Goal: Task Accomplishment & Management: Manage account settings

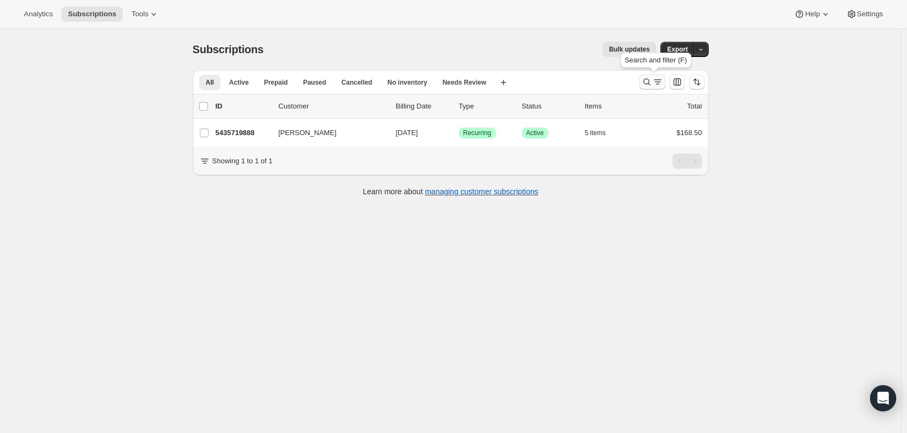
click at [647, 82] on icon "Search and filter results" at bounding box center [646, 82] width 11 height 11
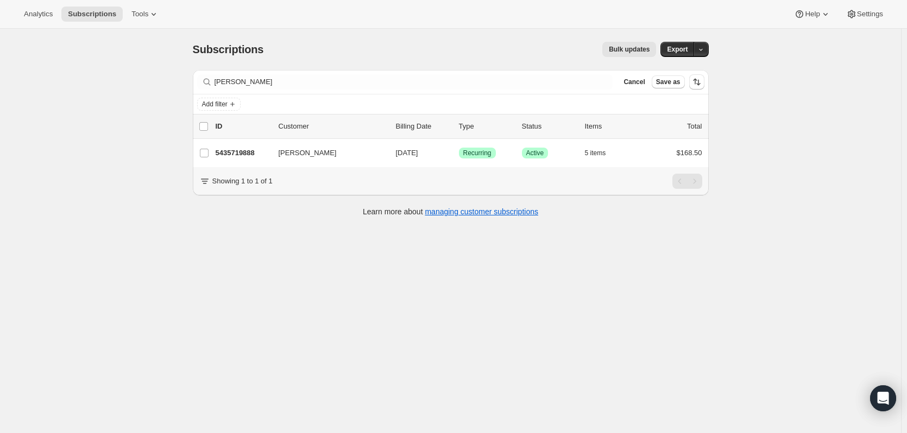
click at [293, 92] on div "Filter subscribers [PERSON_NAME] Cancel Save as" at bounding box center [451, 82] width 516 height 24
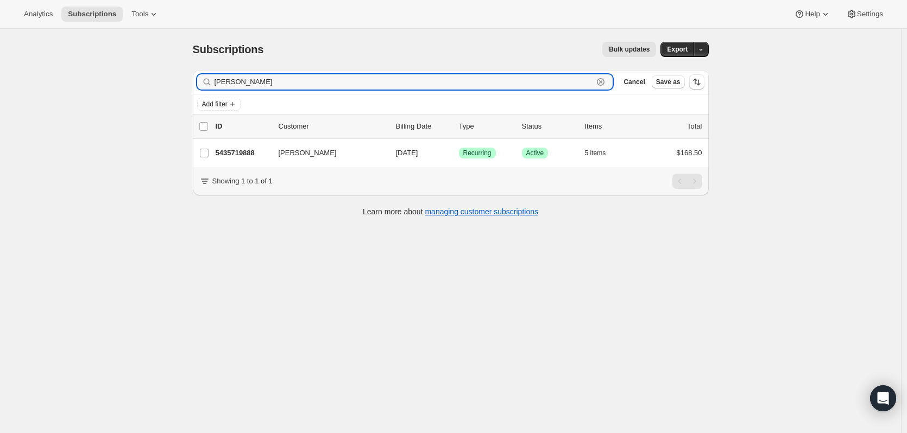
drag, startPoint x: 285, startPoint y: 85, endPoint x: 137, endPoint y: 69, distance: 148.0
click at [144, 73] on div "Subscriptions. This page is ready Subscriptions Bulk updates More actions Bulk …" at bounding box center [450, 245] width 901 height 433
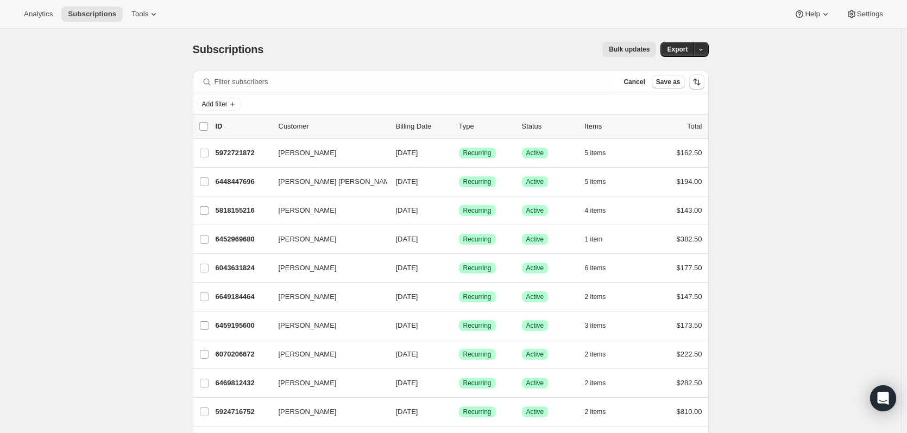
click at [383, 43] on div "Bulk updates" at bounding box center [466, 49] width 380 height 15
click at [634, 85] on span "Cancel" at bounding box center [633, 82] width 21 height 9
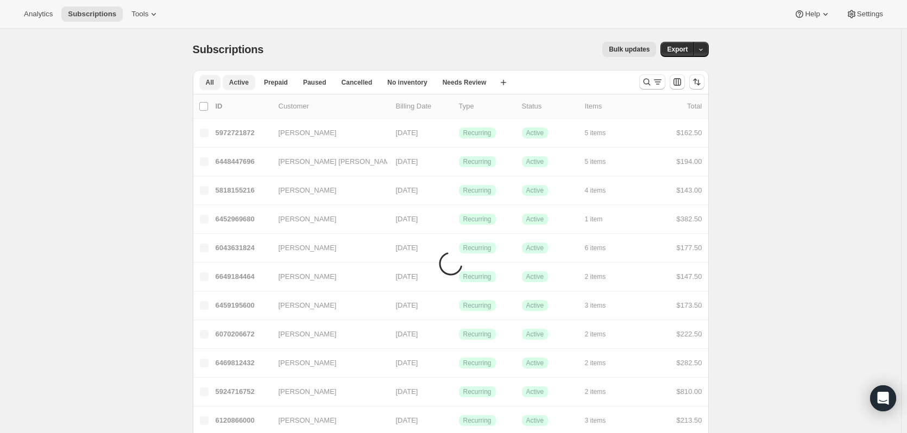
click at [231, 80] on span "Active" at bounding box center [239, 82] width 20 height 9
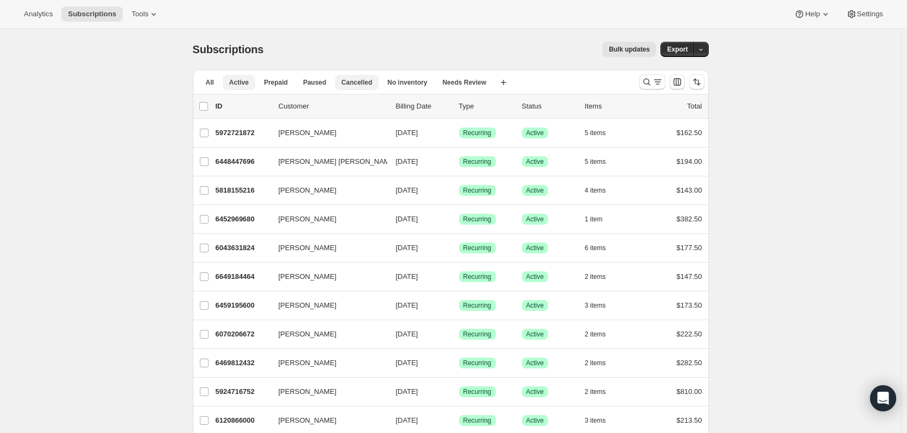
click at [355, 85] on span "Cancelled" at bounding box center [357, 82] width 31 height 9
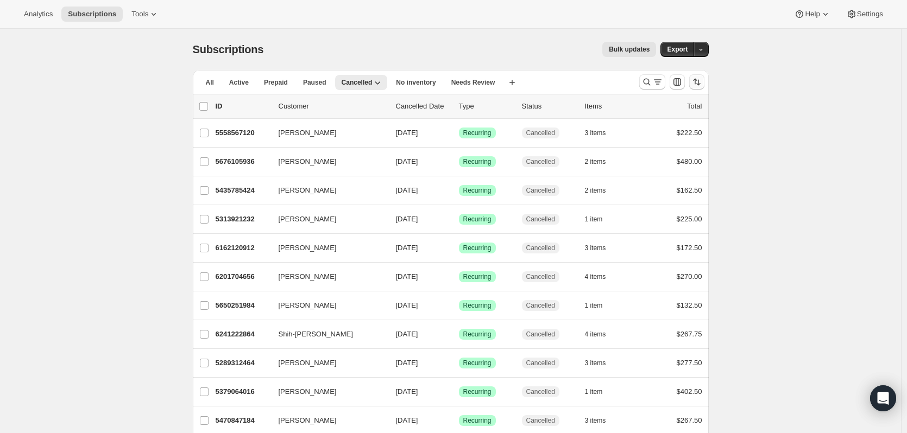
click at [702, 84] on icon "Sort the results" at bounding box center [696, 82] width 11 height 11
click at [663, 147] on span "Cancelled date" at bounding box center [670, 147] width 47 height 8
click at [634, 144] on input "Cancelled date" at bounding box center [634, 143] width 1 height 1
radio input "true"
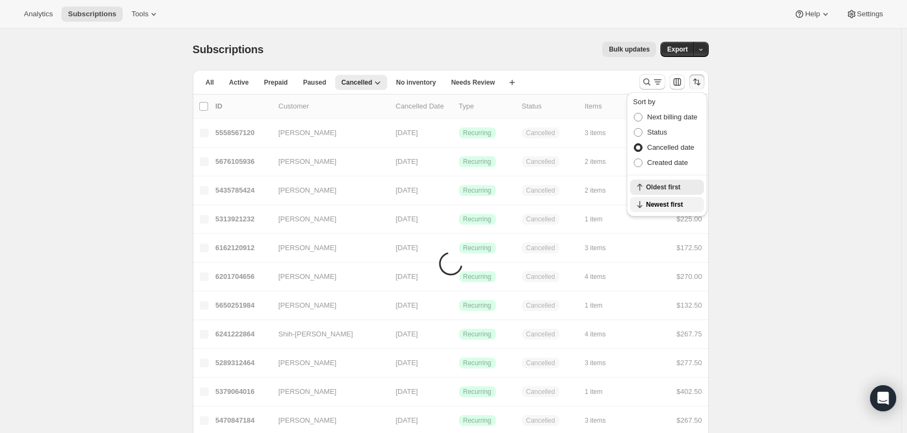
click at [652, 204] on span "Newest first" at bounding box center [671, 204] width 51 height 9
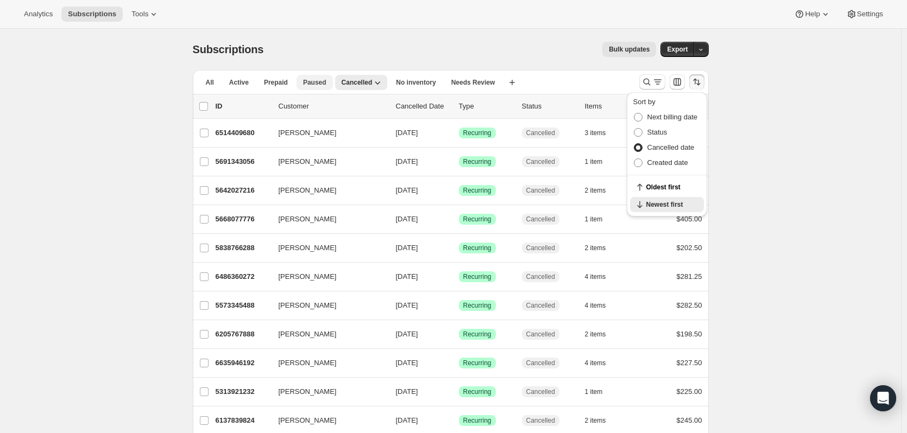
click at [313, 82] on span "Paused" at bounding box center [314, 82] width 23 height 9
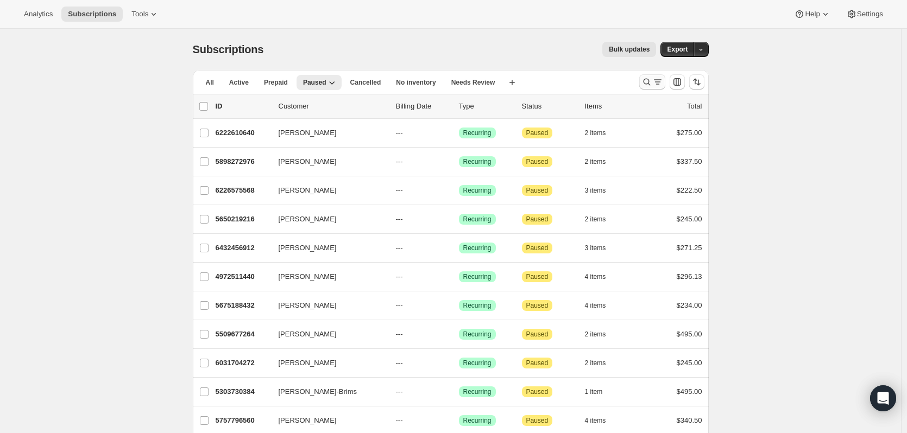
click at [644, 80] on icon "Search and filter results" at bounding box center [646, 82] width 11 height 11
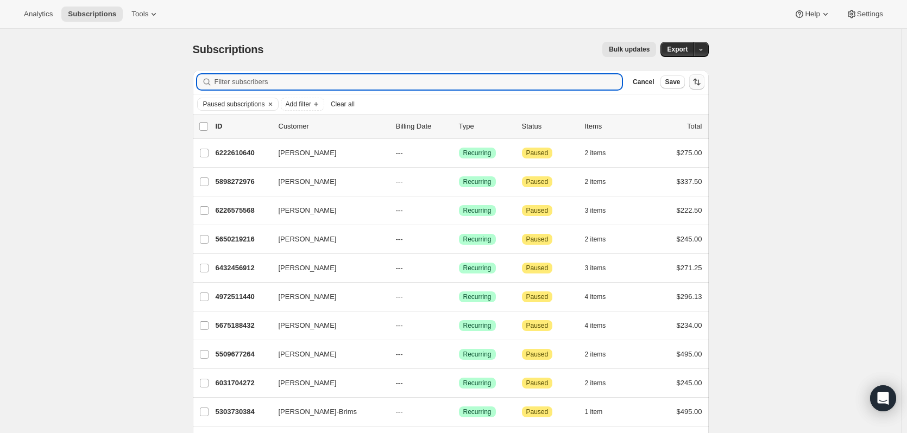
click at [695, 78] on icon "Sort the results" at bounding box center [696, 82] width 11 height 11
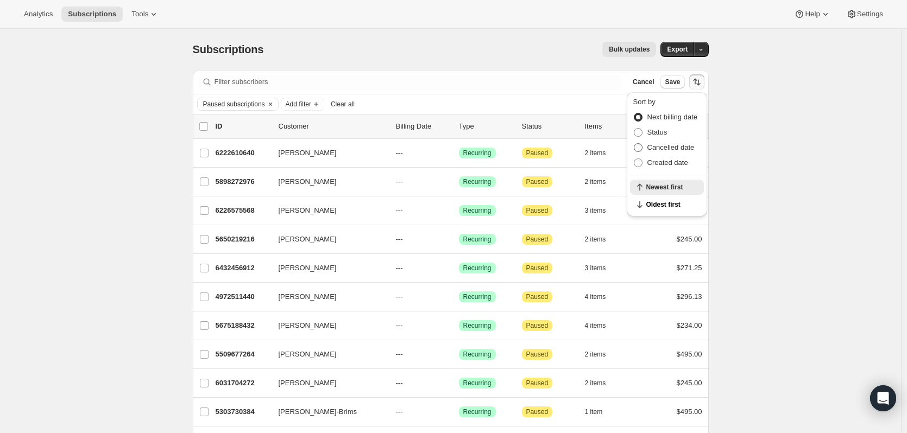
click at [677, 151] on span "Cancelled date" at bounding box center [670, 147] width 47 height 8
click at [634, 144] on input "Cancelled date" at bounding box center [634, 143] width 1 height 1
radio input "true"
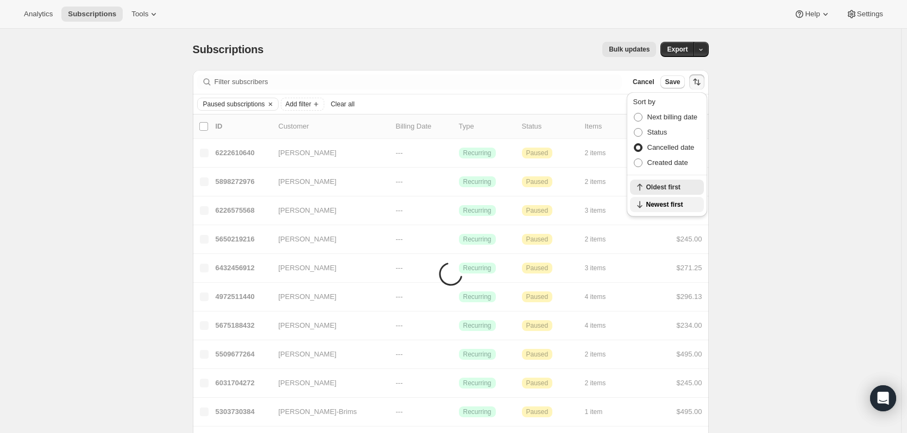
click at [664, 198] on button "Newest first" at bounding box center [667, 204] width 74 height 15
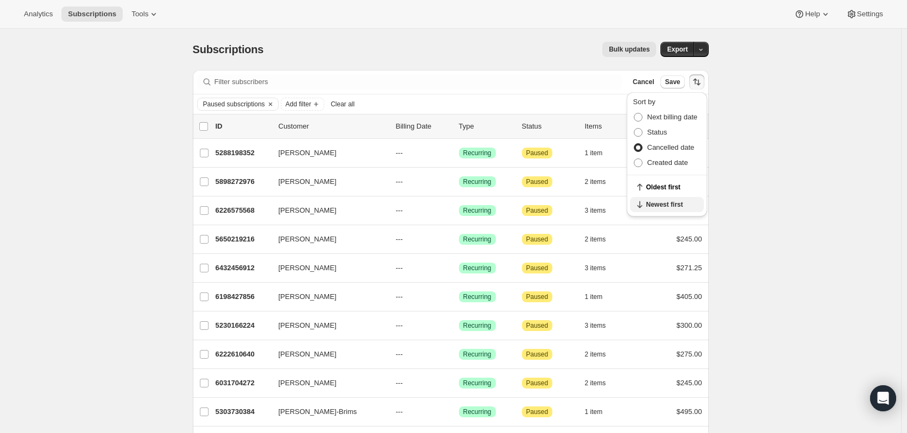
click at [662, 206] on span "Newest first" at bounding box center [671, 204] width 51 height 9
click at [662, 192] on button "Oldest first" at bounding box center [667, 187] width 74 height 15
click at [766, 157] on div "Subscriptions. This page is ready Subscriptions Bulk updates More actions Bulk …" at bounding box center [450, 373] width 901 height 689
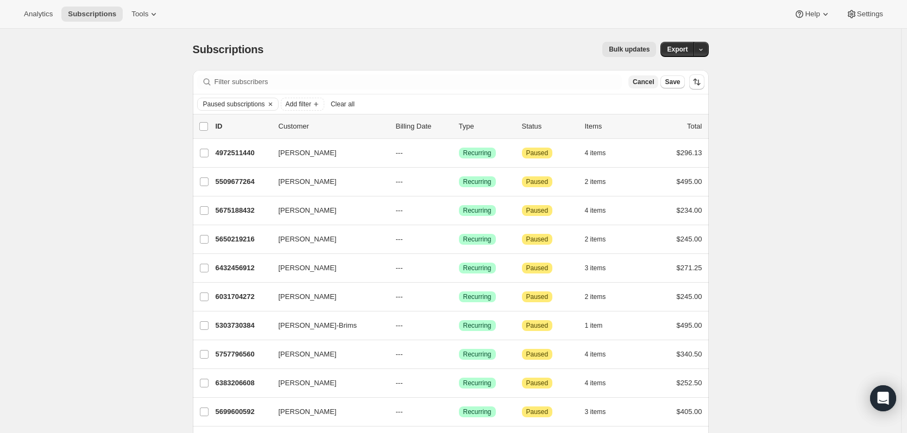
click at [644, 80] on span "Cancel" at bounding box center [643, 82] width 21 height 9
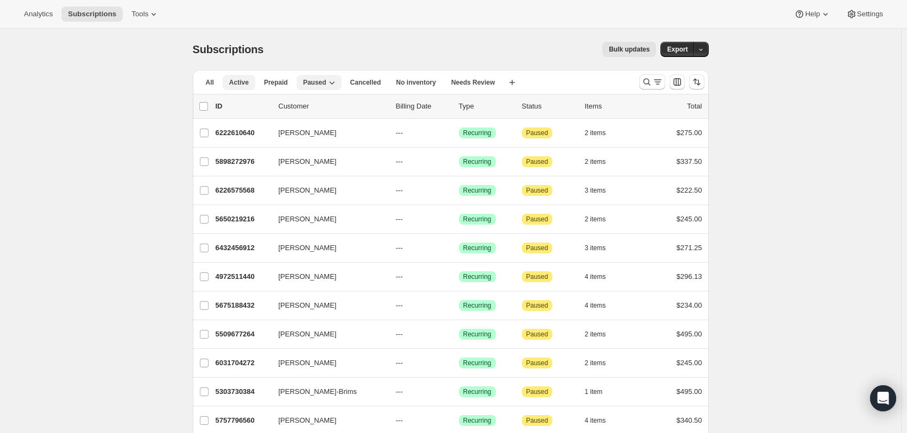
click at [237, 81] on span "Active" at bounding box center [239, 82] width 20 height 9
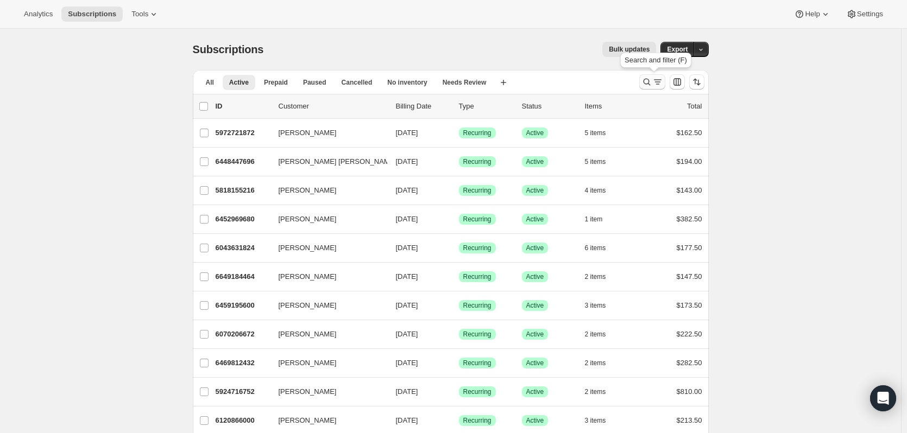
click at [649, 87] on icon "Search and filter results" at bounding box center [646, 82] width 11 height 11
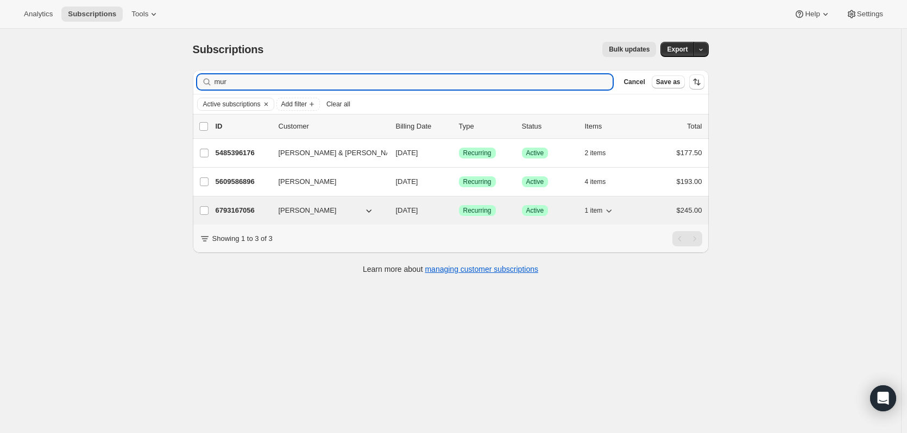
type input "mur"
click at [242, 213] on p "6793167056" at bounding box center [243, 210] width 54 height 11
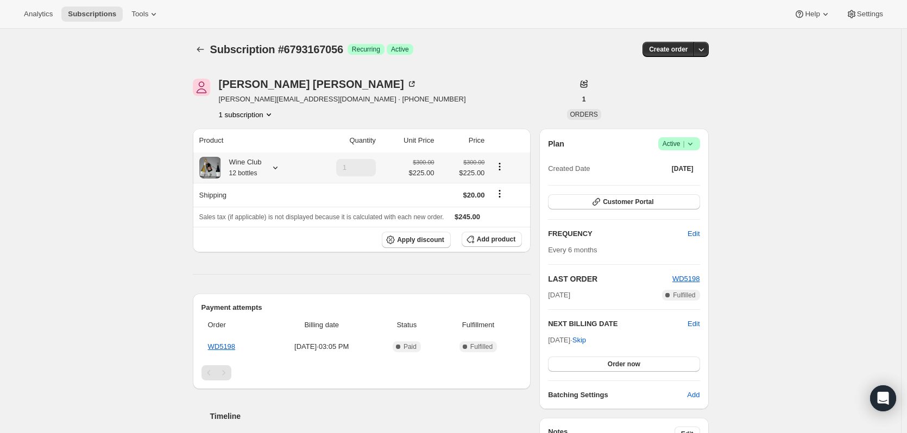
click at [274, 169] on icon at bounding box center [275, 167] width 11 height 11
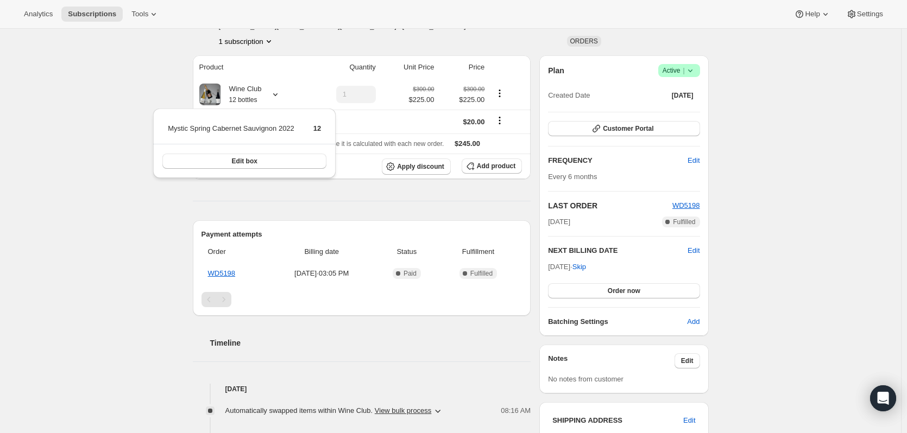
scroll to position [54, 0]
